Goal: Find contact information: Find contact information

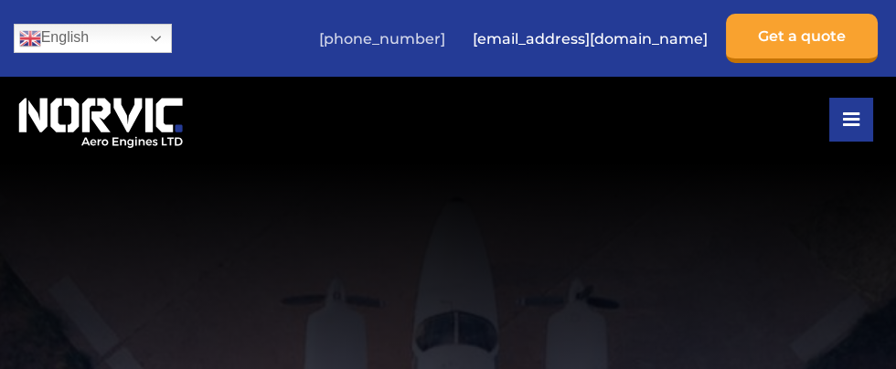
click at [454, 30] on link "[PHONE_NUMBER]" at bounding box center [382, 38] width 144 height 45
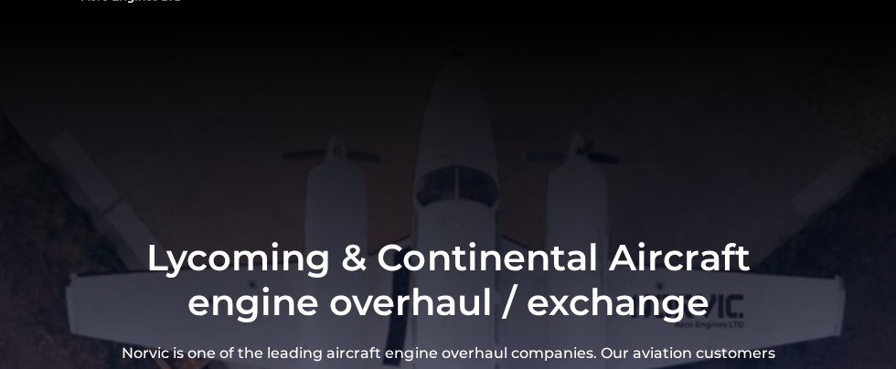
scroll to position [146, 0]
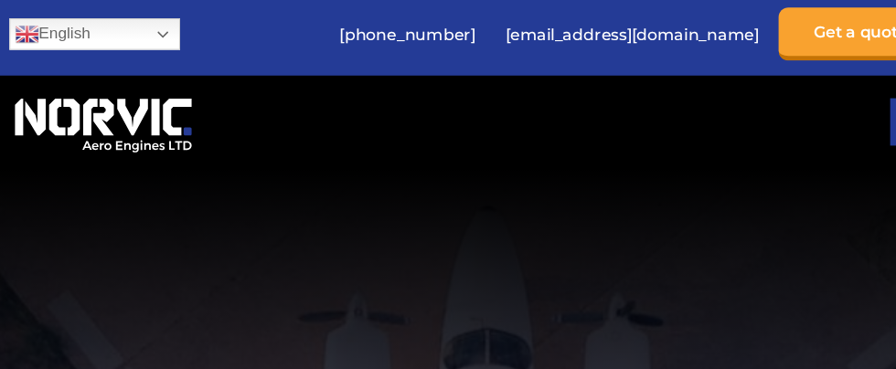
click at [128, 101] on img at bounding box center [101, 119] width 174 height 58
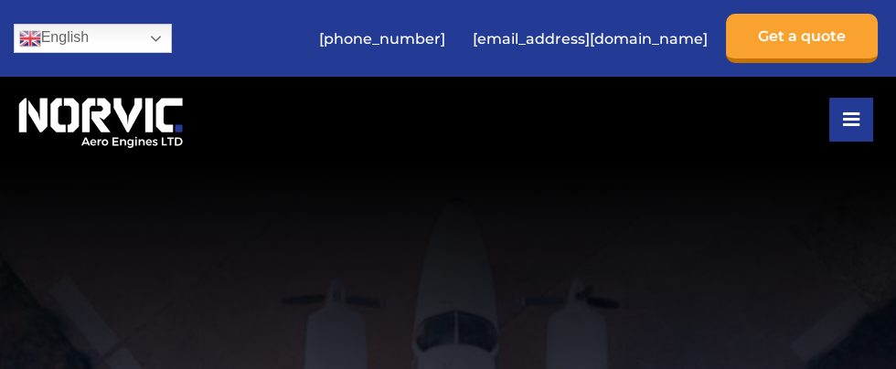
click at [331, 89] on div "Home Overhaul / Exchange Ready to Go Engines Prop Strike Components About Us Co…" at bounding box center [448, 120] width 869 height 86
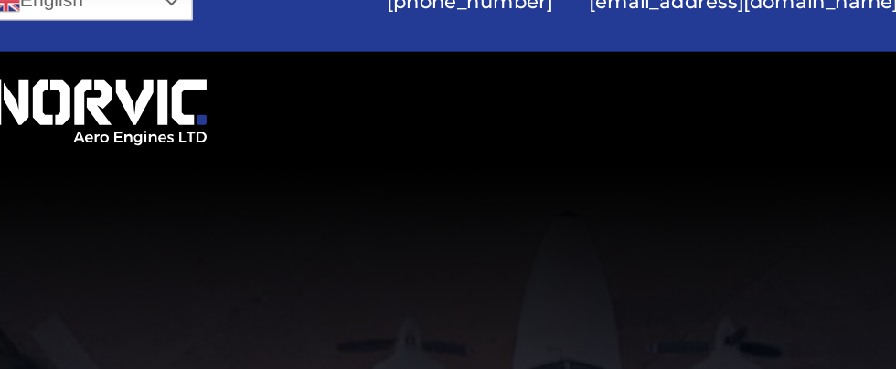
scroll to position [22, 0]
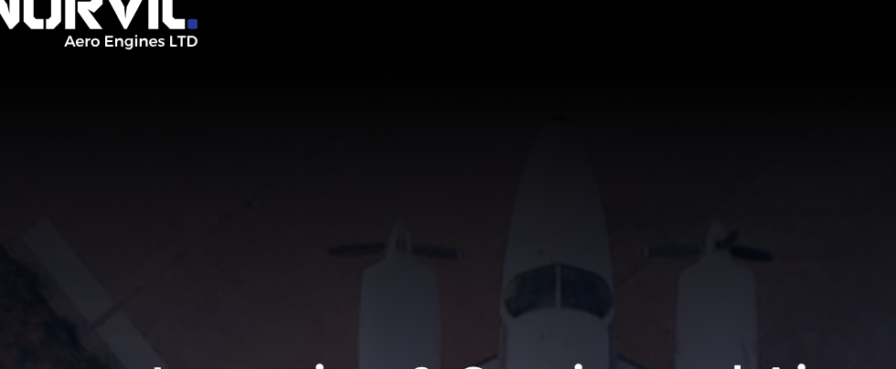
click at [338, 113] on div "Home Overhaul / Exchange Ready to Go Engines Prop Strike Components About Us Co…" at bounding box center [448, 98] width 869 height 86
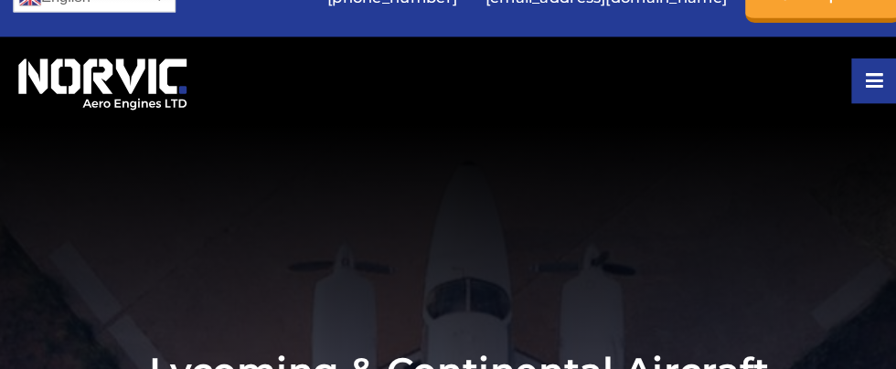
scroll to position [32, 0]
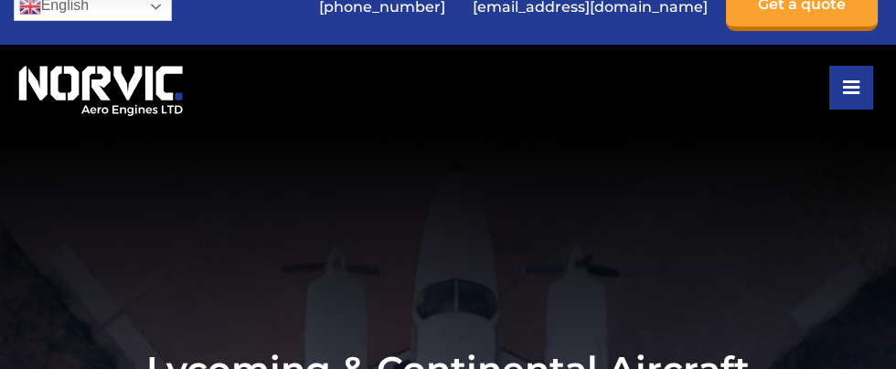
click at [697, 24] on link "[EMAIL_ADDRESS][DOMAIN_NAME]" at bounding box center [589, 6] width 253 height 45
